Goal: Find specific page/section: Find specific page/section

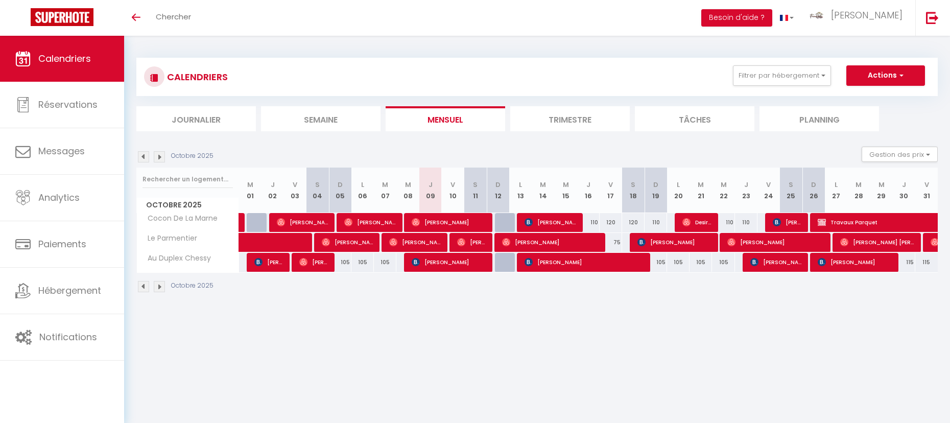
click at [144, 160] on img at bounding box center [143, 156] width 11 height 11
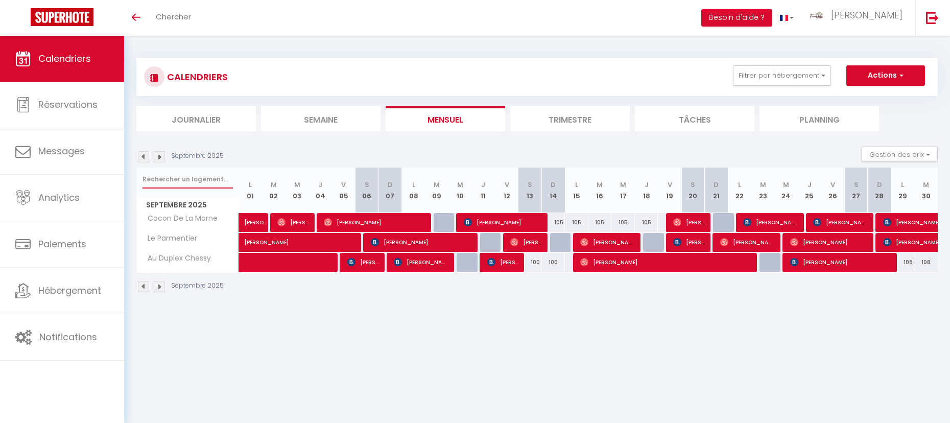
click at [179, 180] on input "text" at bounding box center [188, 179] width 90 height 18
type input "rouy"
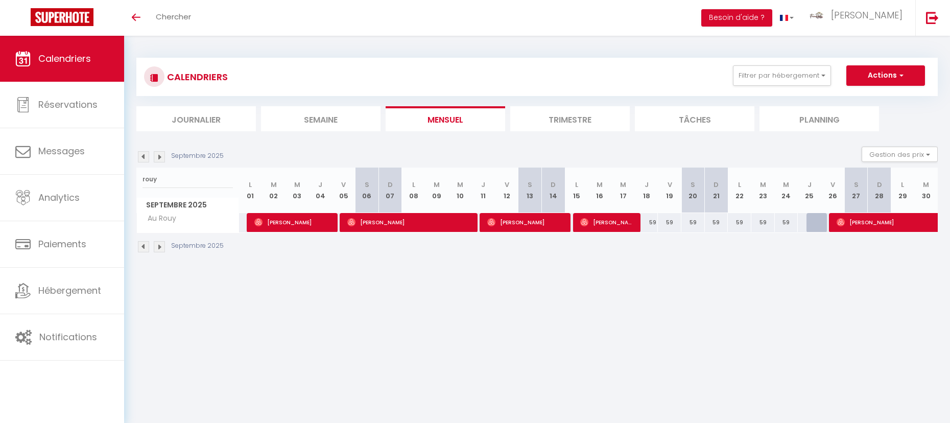
click at [568, 121] on li "Trimestre" at bounding box center [570, 118] width 120 height 25
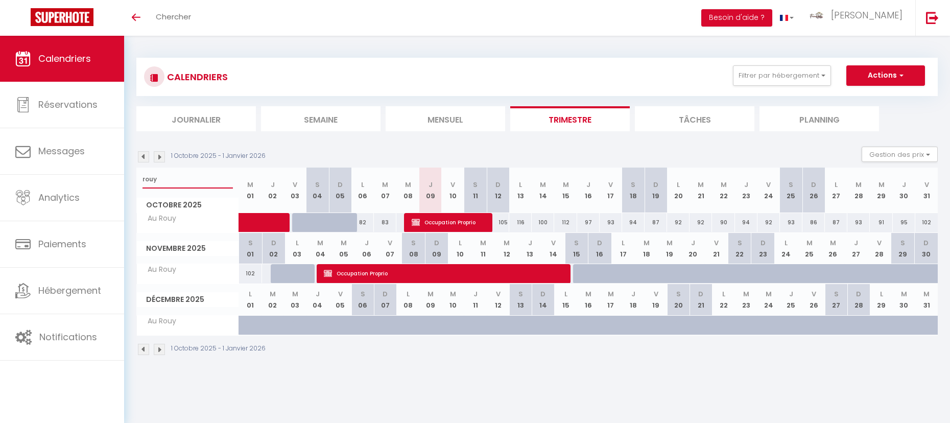
click at [175, 182] on input "rouy" at bounding box center [188, 179] width 90 height 18
click at [190, 391] on body "🟢 Des questions ou besoin d'assistance pour la migration AirBnB? Prenez rdv >>>…" at bounding box center [475, 247] width 950 height 423
click at [161, 153] on img at bounding box center [159, 156] width 11 height 11
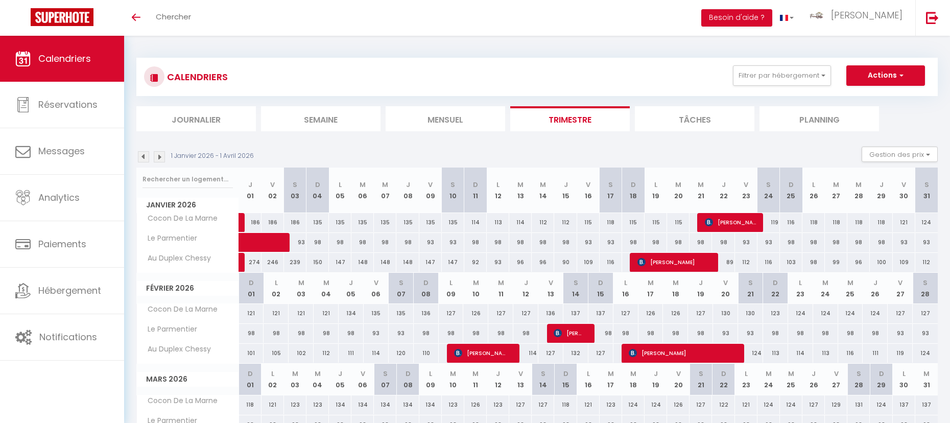
click at [148, 157] on img at bounding box center [143, 156] width 11 height 11
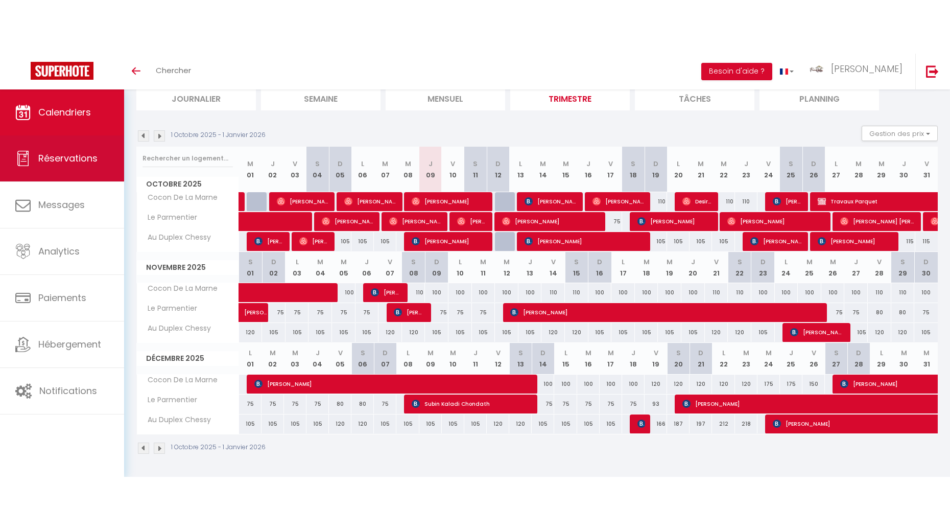
scroll to position [36, 0]
